Goal: Task Accomplishment & Management: Manage account settings

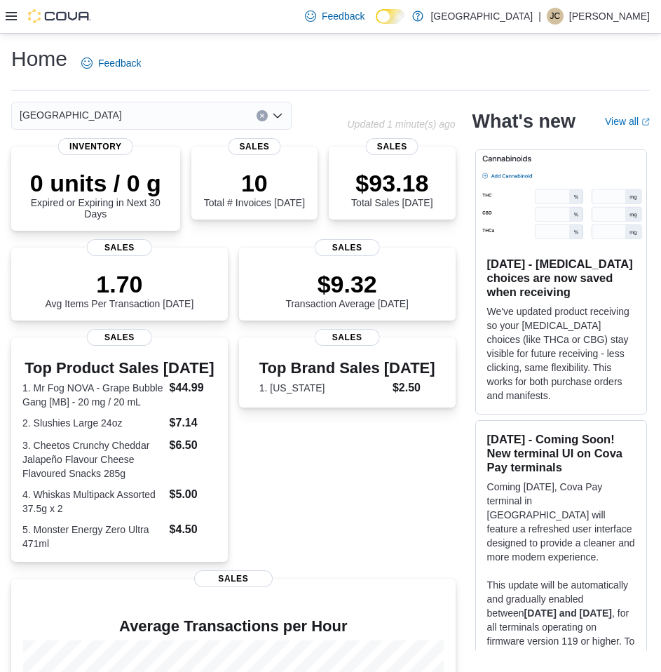
click at [13, 19] on icon at bounding box center [11, 16] width 11 height 11
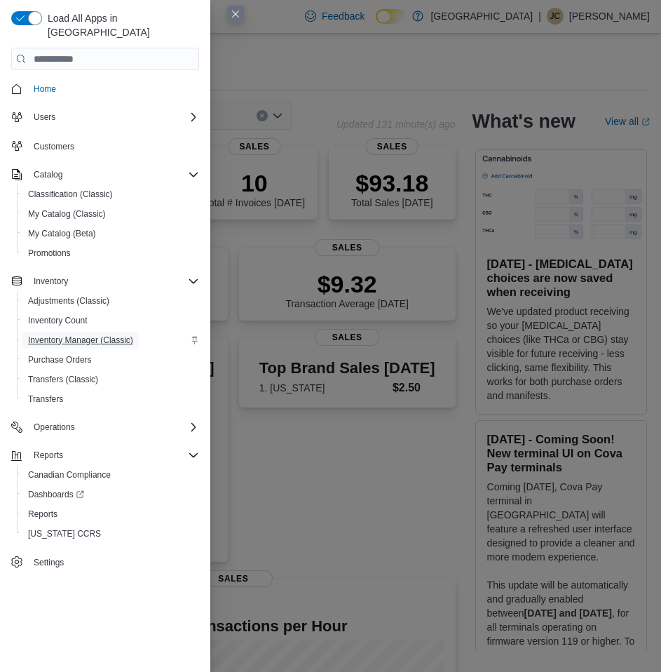
click at [62, 335] on span "Inventory Manager (Classic)" at bounding box center [80, 340] width 105 height 11
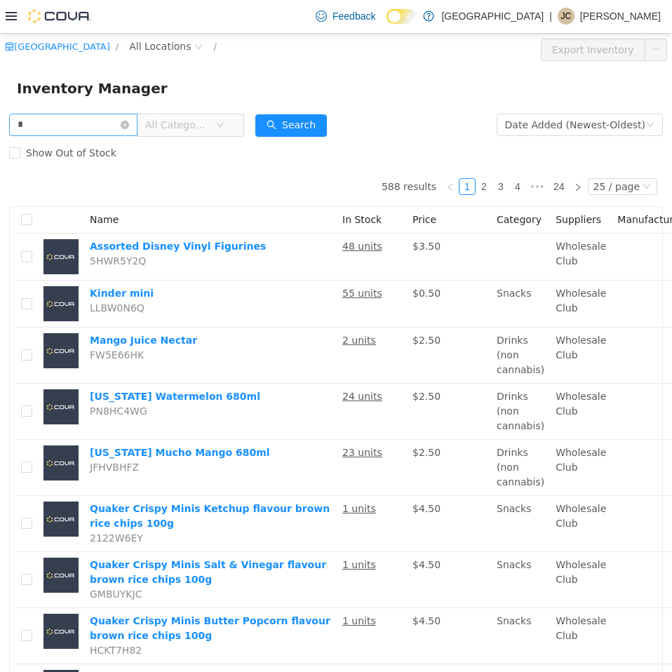
click at [90, 123] on input "*" at bounding box center [73, 124] width 128 height 22
type input "*****"
click at [310, 114] on button "Search" at bounding box center [291, 125] width 72 height 22
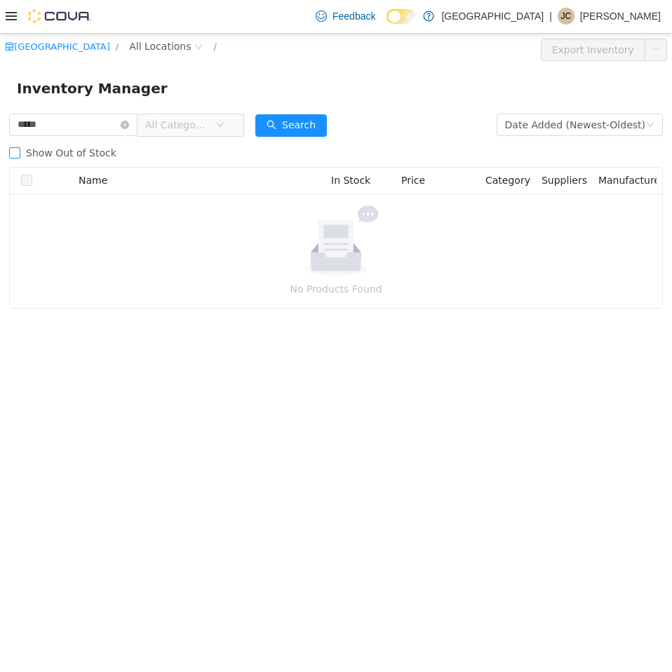
click at [33, 148] on span "Show Out of Stock" at bounding box center [71, 152] width 102 height 11
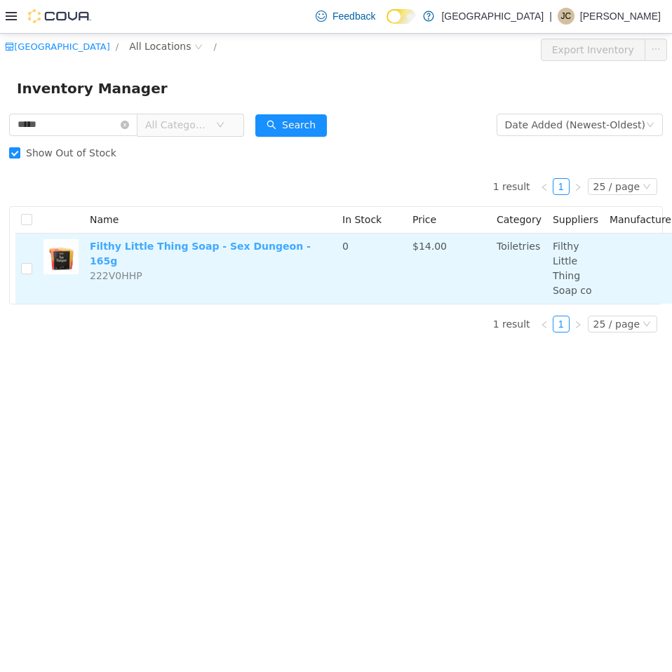
click at [233, 246] on link "Filthy Little Thing Soap - Sex Dungeon - 165g" at bounding box center [200, 253] width 221 height 26
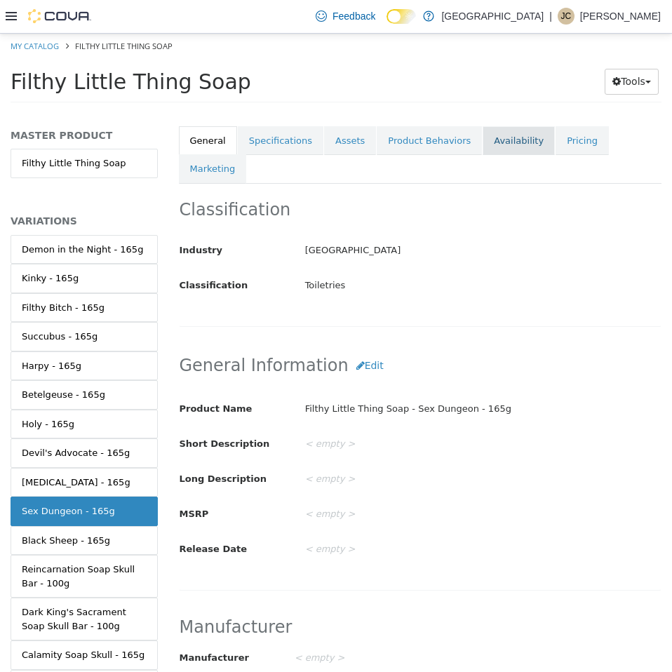
scroll to position [246, 0]
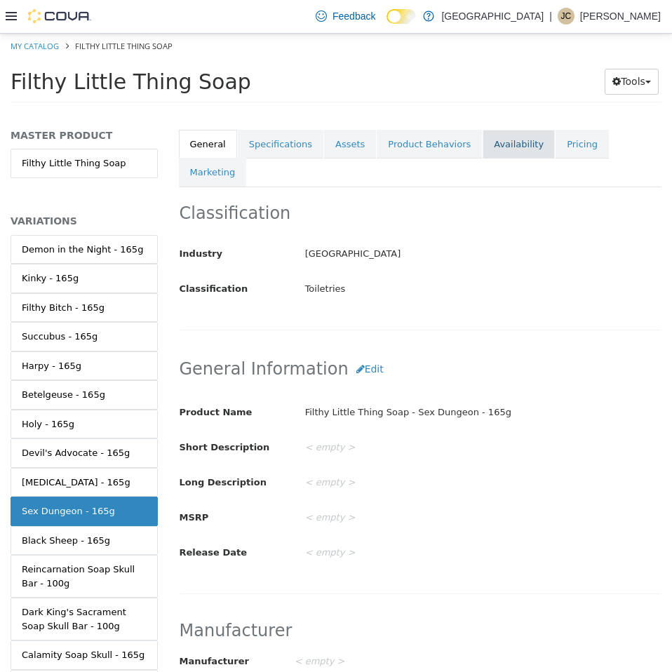
click at [483, 154] on link "Availability" at bounding box center [519, 143] width 72 height 29
